Goal: Information Seeking & Learning: Learn about a topic

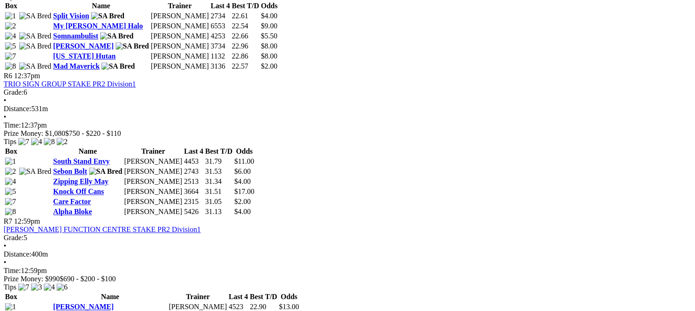
scroll to position [1113, 0]
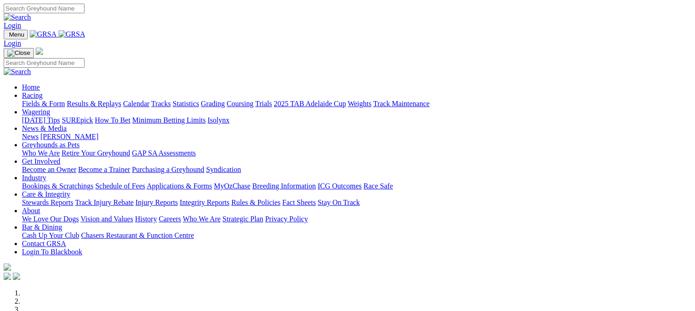
click at [121, 100] on link "Results & Replays" at bounding box center [94, 104] width 54 height 8
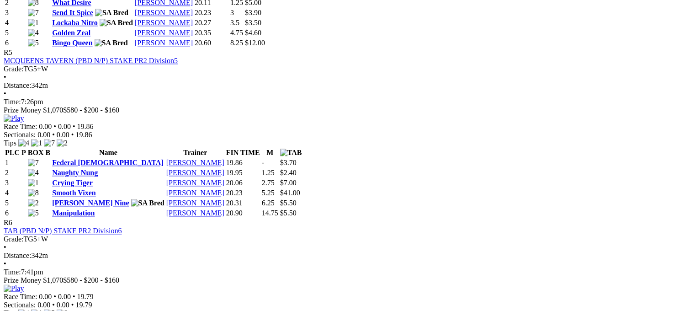
scroll to position [1081, 0]
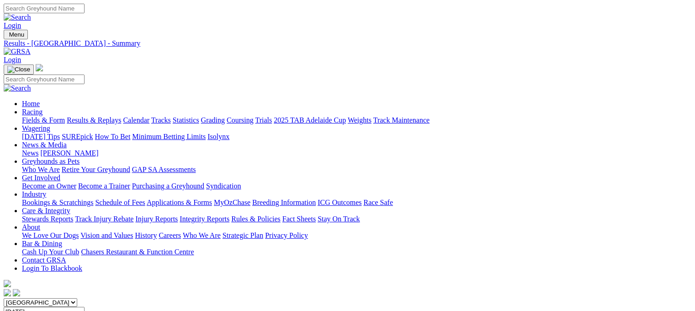
click at [101, 116] on link "Results & Replays" at bounding box center [94, 120] width 54 height 8
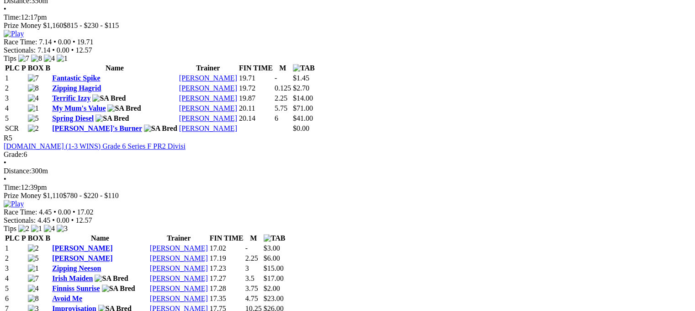
scroll to position [985, 0]
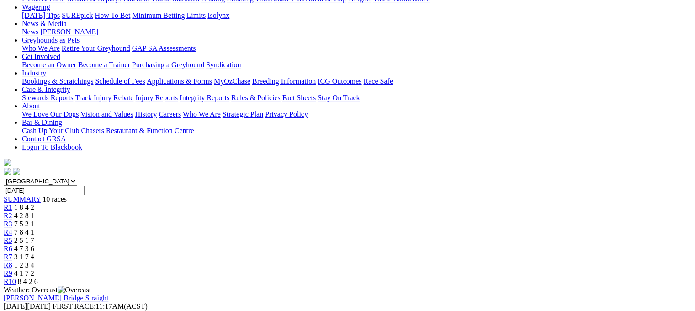
scroll to position [124, 0]
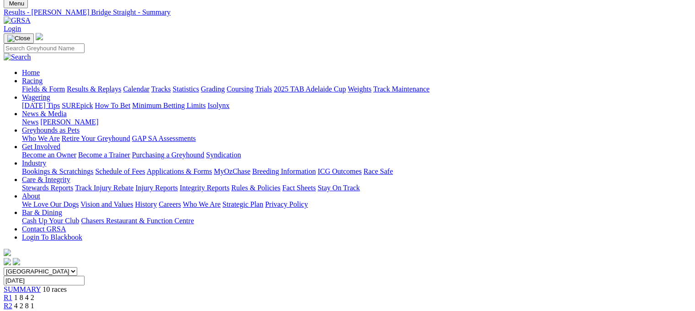
scroll to position [0, 7]
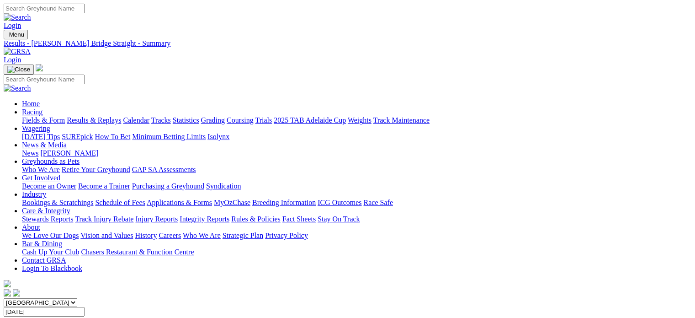
click at [229, 215] on link "Integrity Reports" at bounding box center [205, 219] width 50 height 8
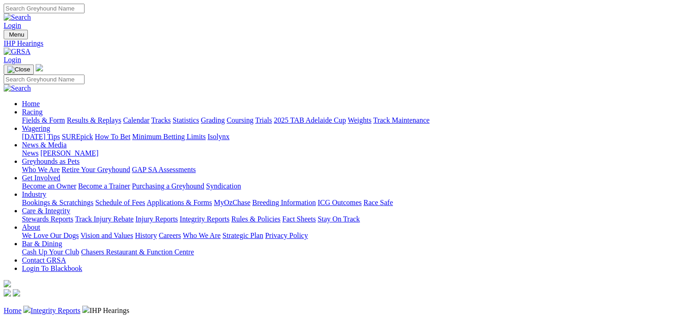
click at [80, 306] on link "Integrity Reports" at bounding box center [56, 310] width 50 height 8
